Goal: Task Accomplishment & Management: Manage account settings

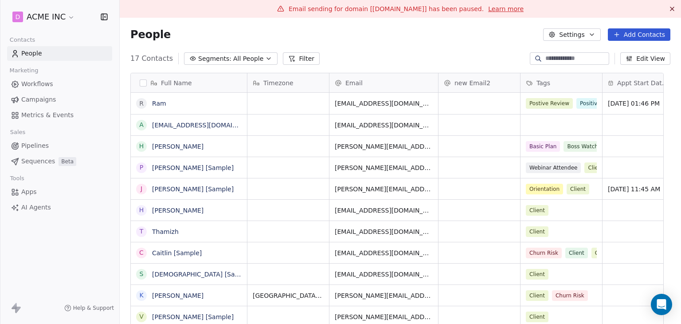
scroll to position [278, 548]
click at [35, 191] on span "Apps" at bounding box center [29, 191] width 16 height 9
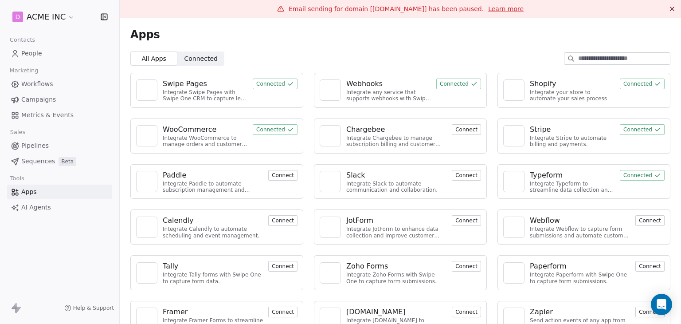
click at [34, 57] on span "People" at bounding box center [31, 53] width 21 height 9
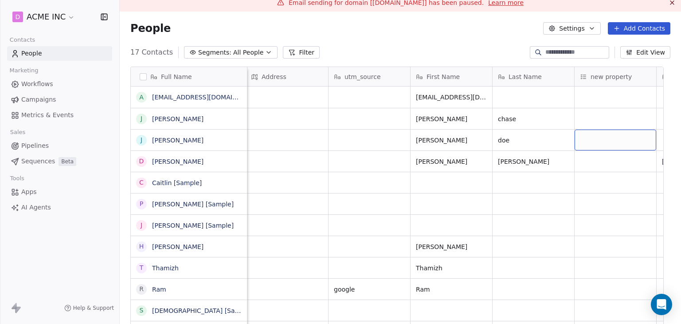
scroll to position [0, 849]
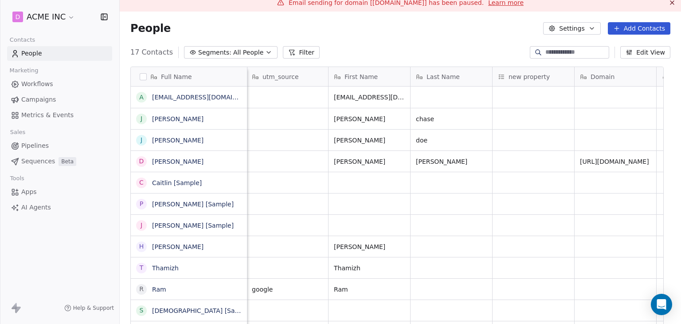
click at [524, 77] on span "new property" at bounding box center [529, 76] width 41 height 9
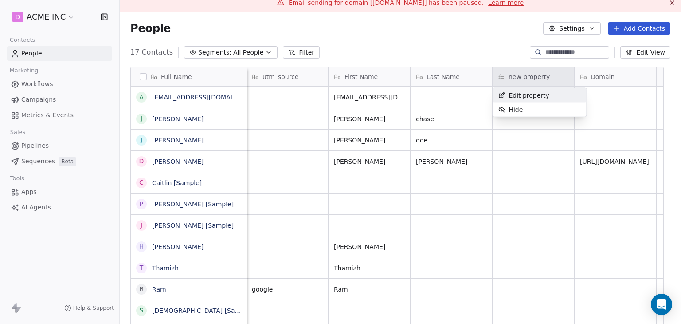
click at [522, 95] on span "Edit property" at bounding box center [529, 95] width 41 height 9
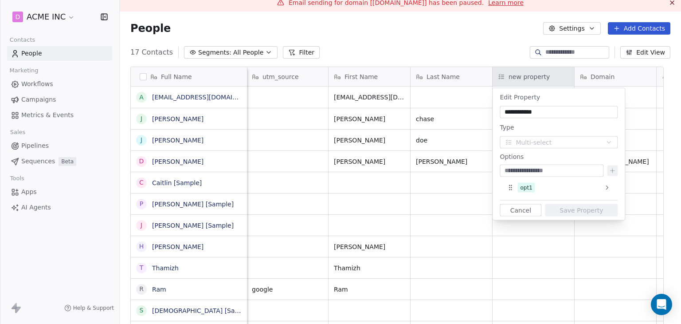
click at [570, 173] on input at bounding box center [552, 170] width 100 height 9
type input "****"
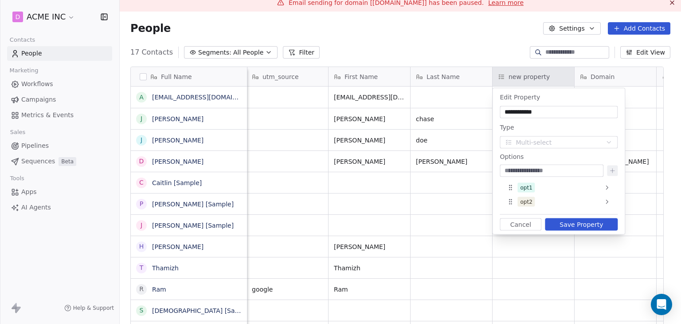
click at [578, 224] on button "Save Property" at bounding box center [581, 224] width 73 height 12
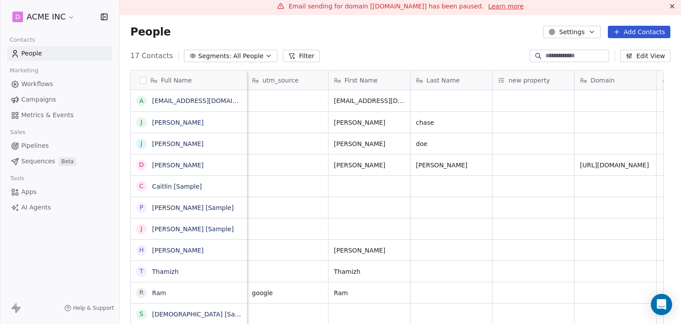
scroll to position [0, 0]
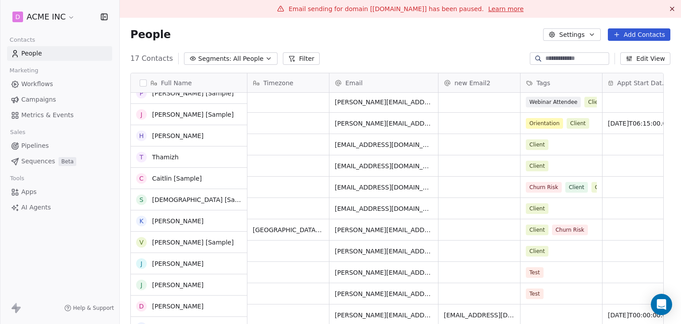
scroll to position [118, 0]
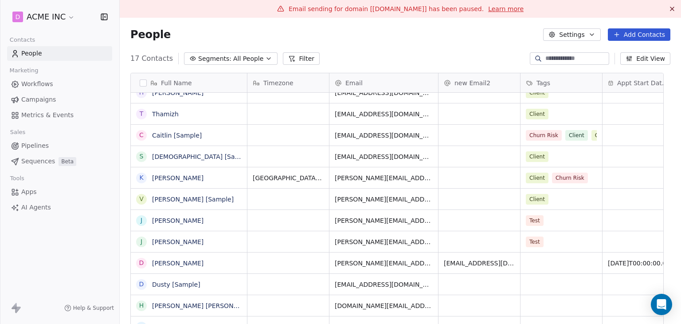
drag, startPoint x: 215, startPoint y: 225, endPoint x: 228, endPoint y: 236, distance: 17.6
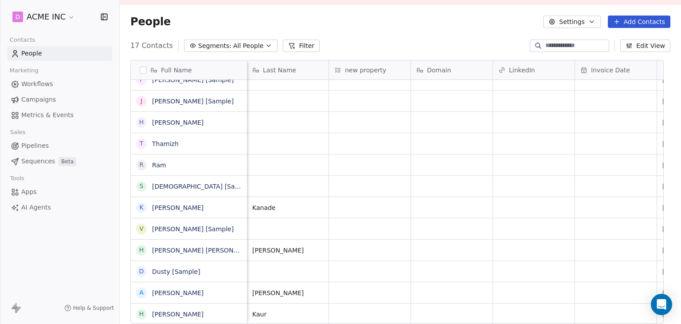
scroll to position [106, 0]
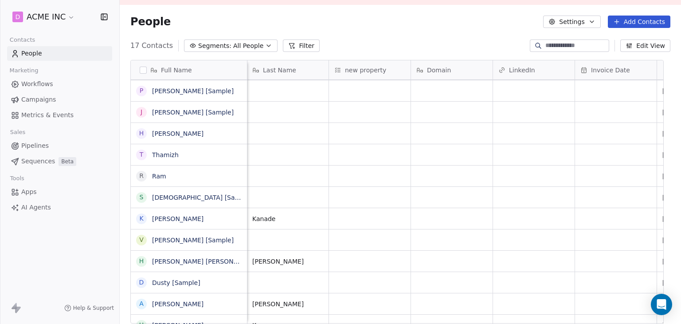
click at [366, 74] on div "new property" at bounding box center [370, 69] width 82 height 19
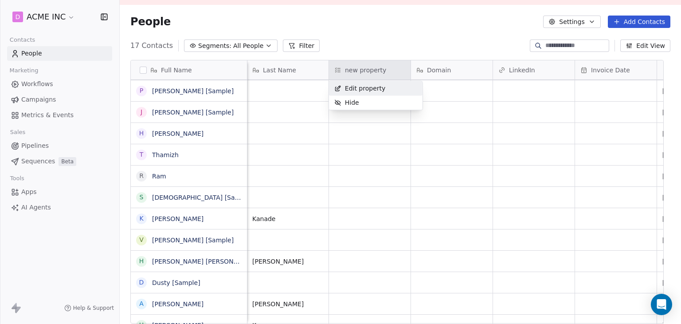
click at [366, 87] on span "Edit property" at bounding box center [365, 88] width 41 height 9
